Goal: Task Accomplishment & Management: Use online tool/utility

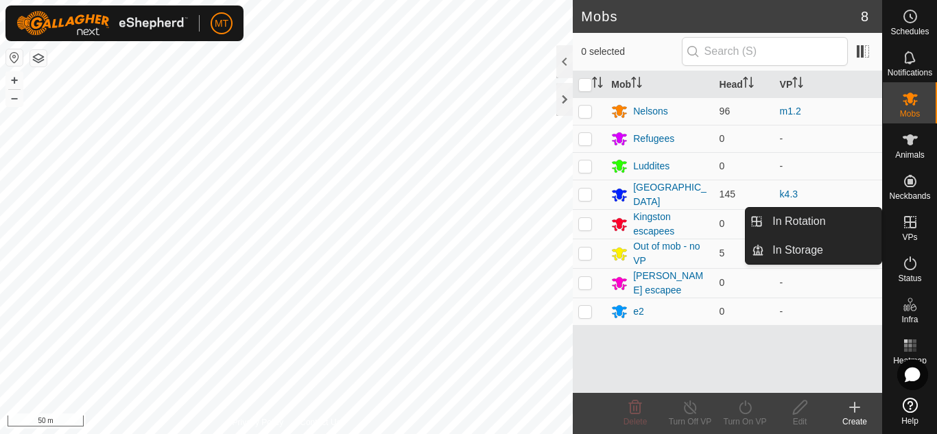
click at [912, 221] on icon at bounding box center [910, 222] width 16 height 16
click at [821, 217] on link "In Rotation" at bounding box center [822, 221] width 117 height 27
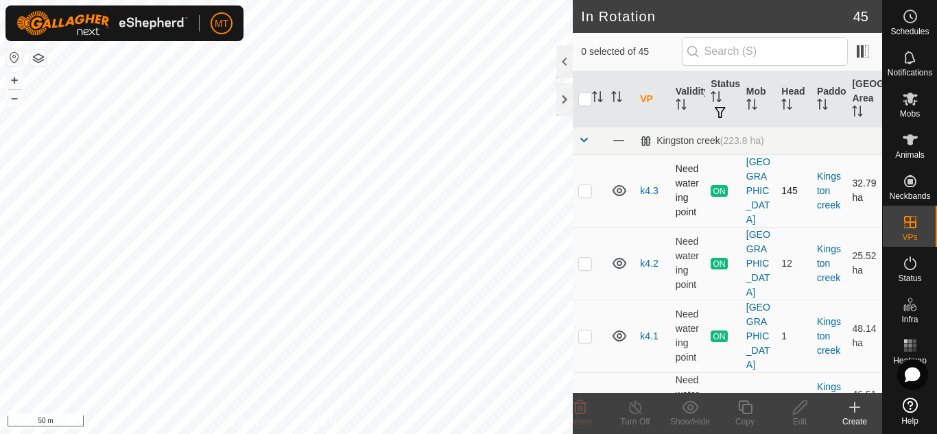
click at [584, 190] on td at bounding box center [589, 190] width 33 height 73
checkbox input "true"
click at [748, 416] on div "Copy" at bounding box center [745, 422] width 55 height 12
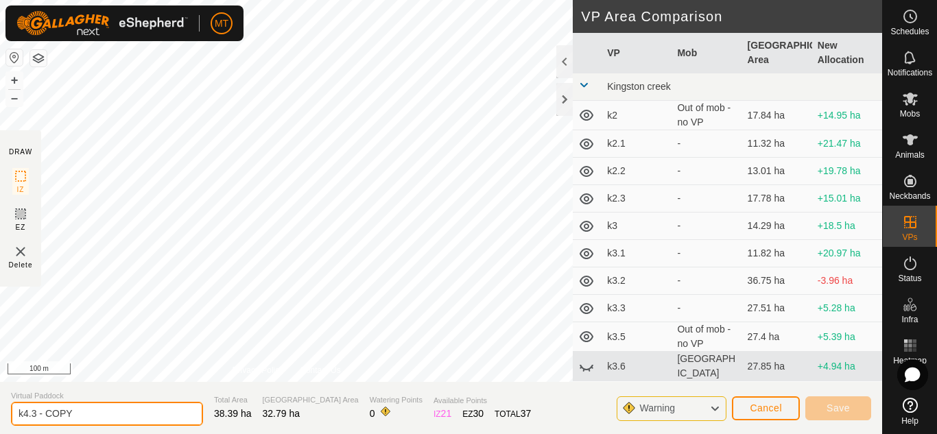
drag, startPoint x: 93, startPoint y: 413, endPoint x: 0, endPoint y: 416, distance: 92.6
click at [0, 416] on section "Virtual Paddock k4.3 - COPY Total Area 38.39 ha Grazing Area 32.79 ha Watering …" at bounding box center [441, 408] width 882 height 52
type input "k4.4"
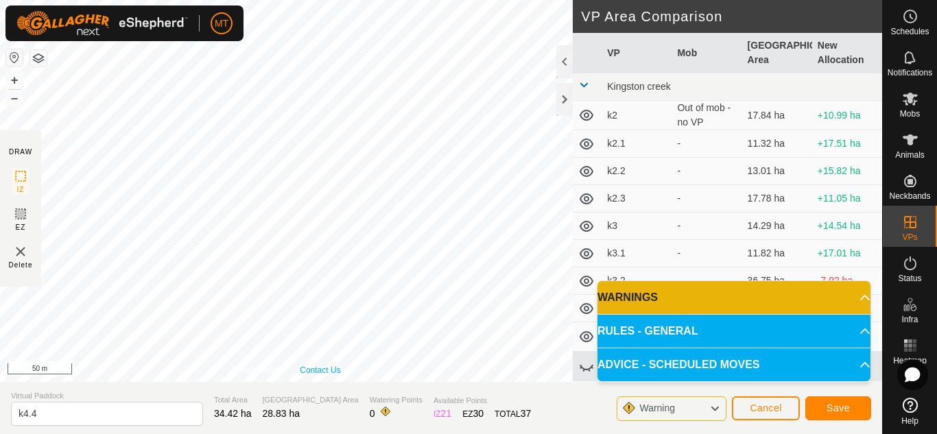
click at [327, 392] on div "DRAW IZ EZ Delete Privacy Policy Contact Us IZ interior angle must be larger th…" at bounding box center [441, 217] width 882 height 434
click at [846, 409] on span "Save" at bounding box center [838, 408] width 23 height 11
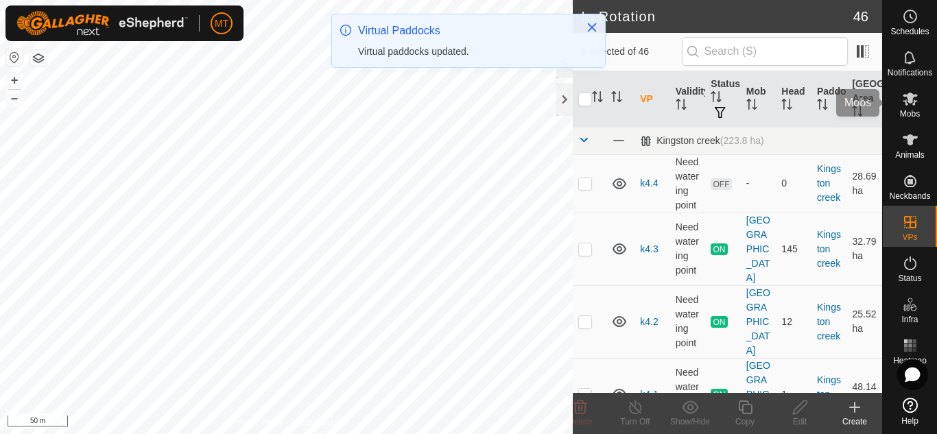
click at [914, 110] on span "Mobs" at bounding box center [910, 114] width 20 height 8
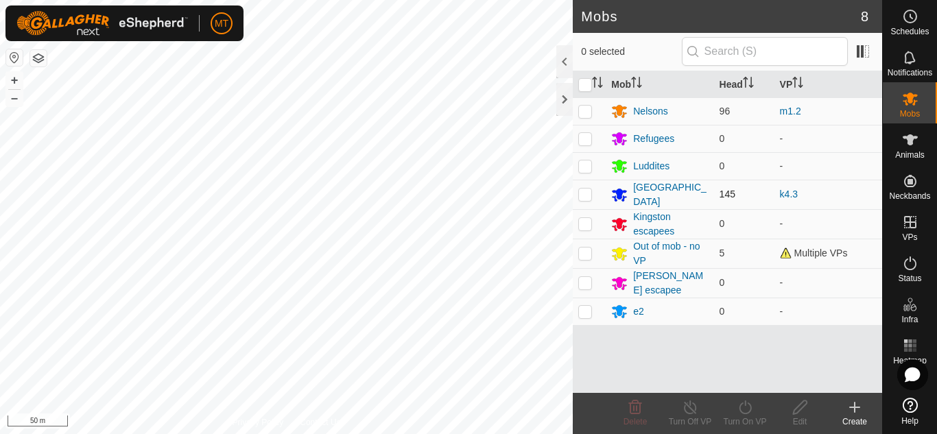
click at [588, 193] on p-checkbox at bounding box center [585, 194] width 14 height 11
checkbox input "true"
click at [746, 410] on icon at bounding box center [745, 407] width 17 height 16
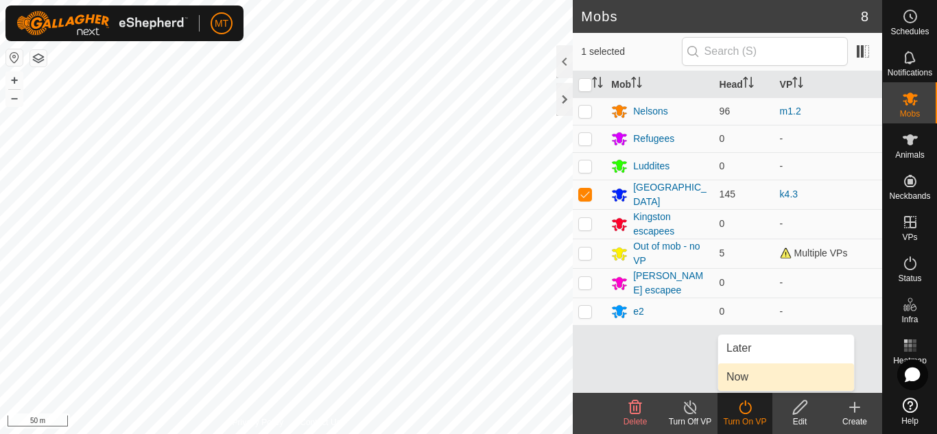
click at [753, 383] on link "Now" at bounding box center [786, 377] width 136 height 27
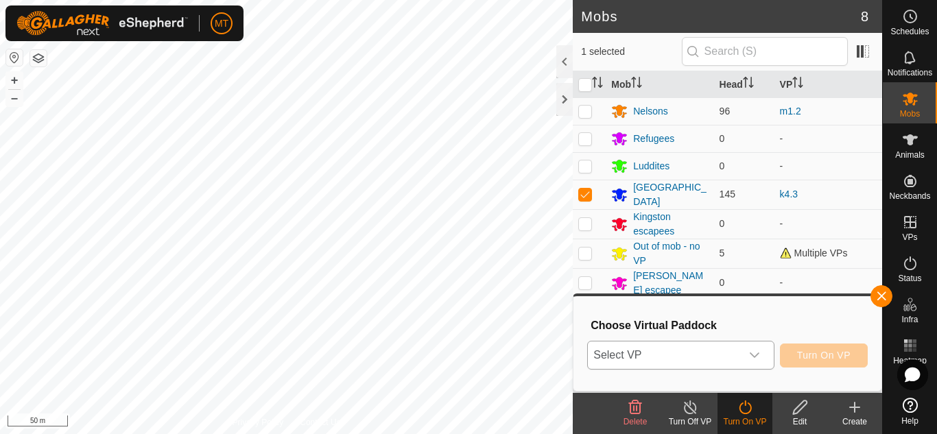
click at [689, 359] on span "Select VP" at bounding box center [664, 355] width 152 height 27
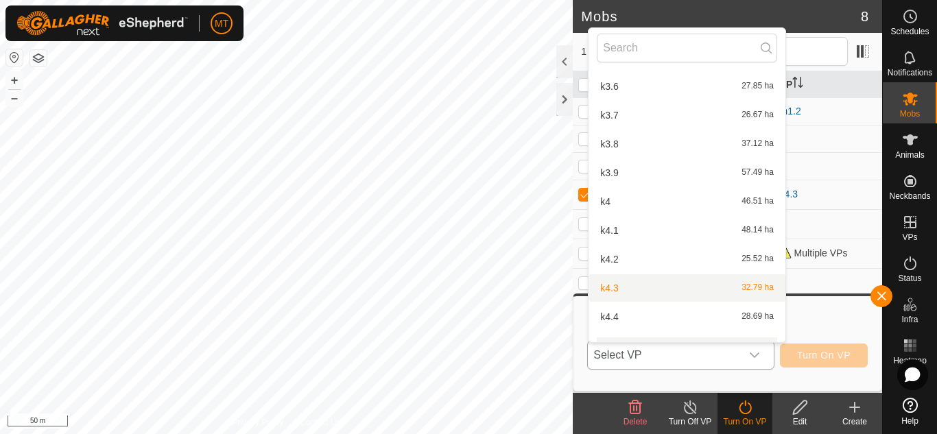
scroll to position [289, 0]
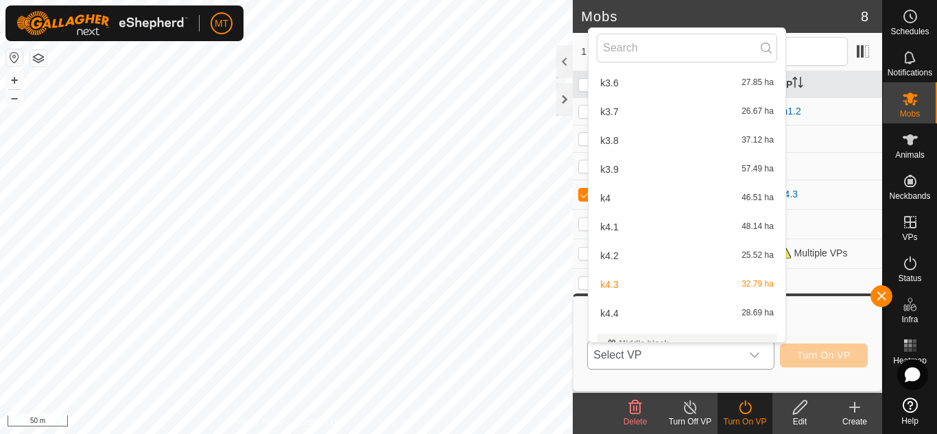
click at [636, 313] on li "k4.4 28.69 ha" at bounding box center [687, 313] width 197 height 27
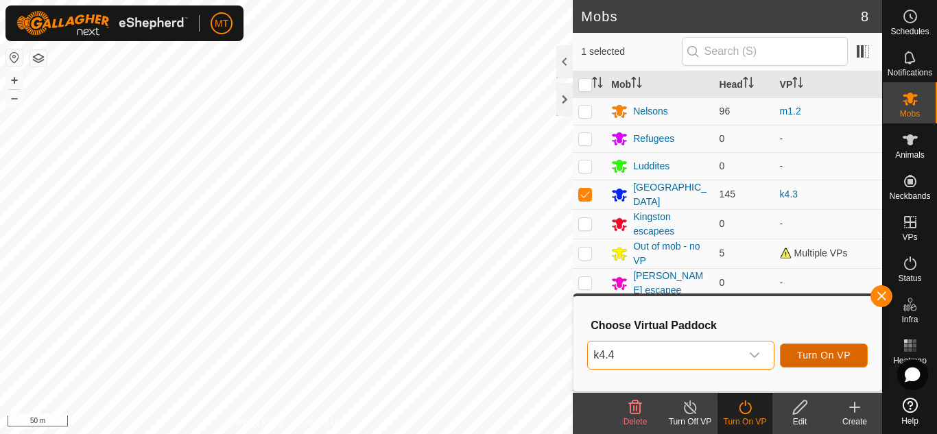
click at [833, 362] on button "Turn On VP" at bounding box center [824, 356] width 88 height 24
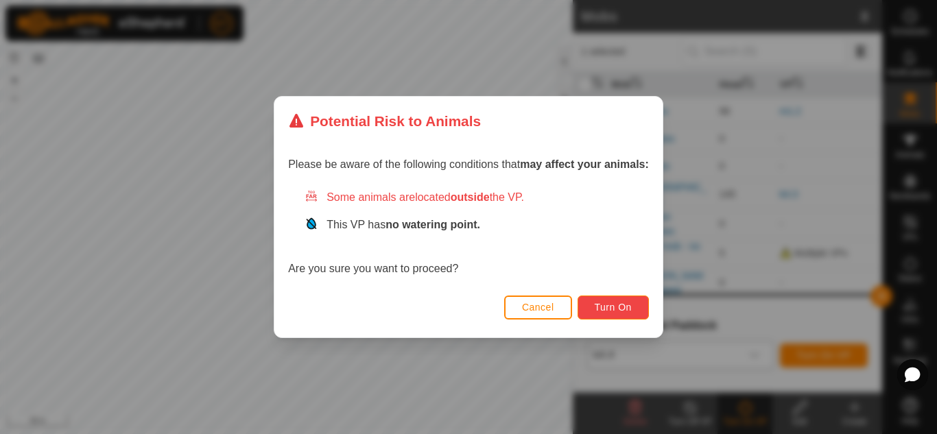
click at [604, 305] on span "Turn On" at bounding box center [613, 307] width 37 height 11
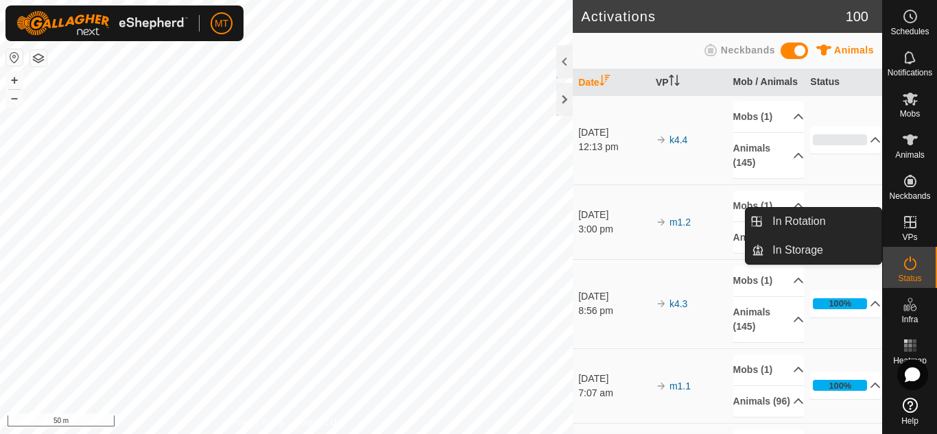
click at [914, 224] on icon at bounding box center [910, 222] width 16 height 16
click at [825, 221] on link "In Rotation" at bounding box center [822, 221] width 117 height 27
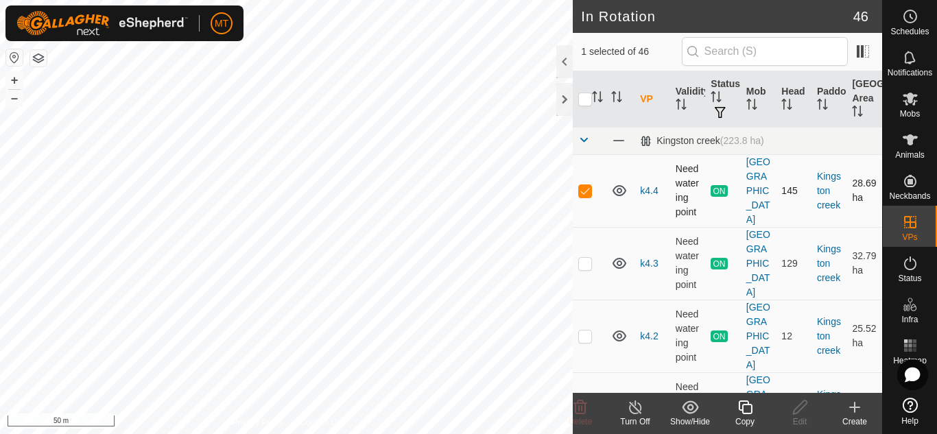
click at [583, 185] on p-checkbox at bounding box center [585, 190] width 14 height 11
checkbox input "false"
